Goal: Information Seeking & Learning: Check status

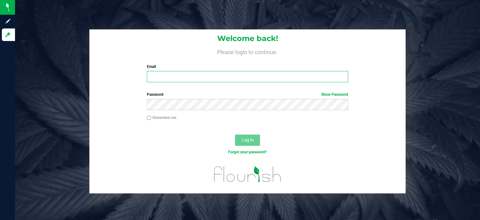
type input "[EMAIL_ADDRESS][DOMAIN_NAME]"
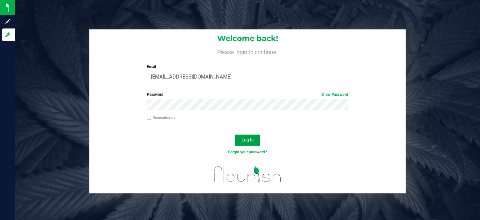
click at [247, 138] on span "Log In" at bounding box center [248, 139] width 12 height 5
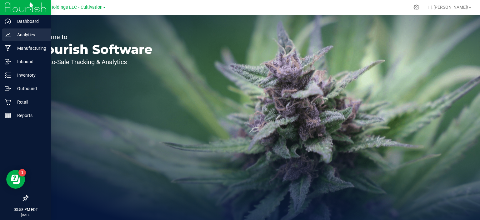
click at [28, 34] on p "Analytics" at bounding box center [30, 35] width 38 height 8
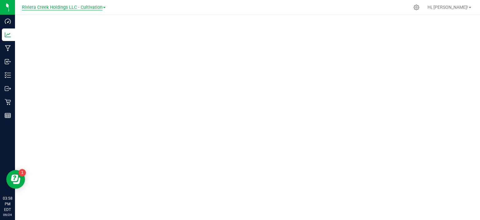
click at [101, 7] on span "Riviera Creek Holdings LLC - Cultivation" at bounding box center [62, 8] width 81 height 6
click at [98, 29] on link "Riviera Creek Holdings LLC - Processing" at bounding box center [63, 30] width 91 height 8
